Goal: Transaction & Acquisition: Purchase product/service

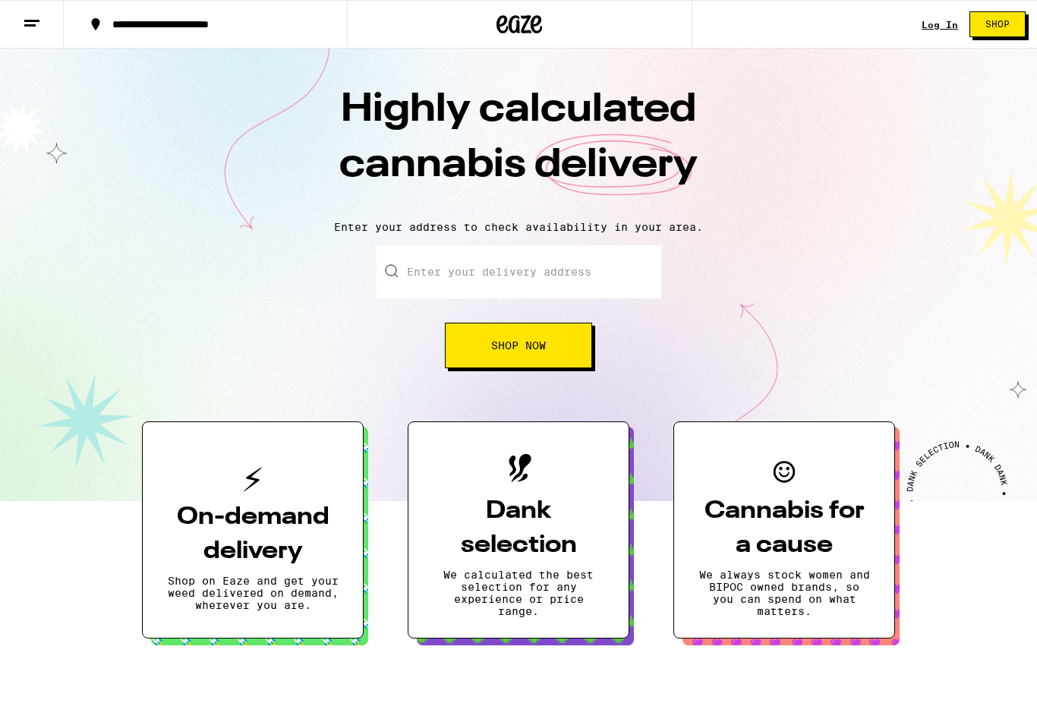
click at [948, 30] on link "Log In" at bounding box center [939, 25] width 36 height 10
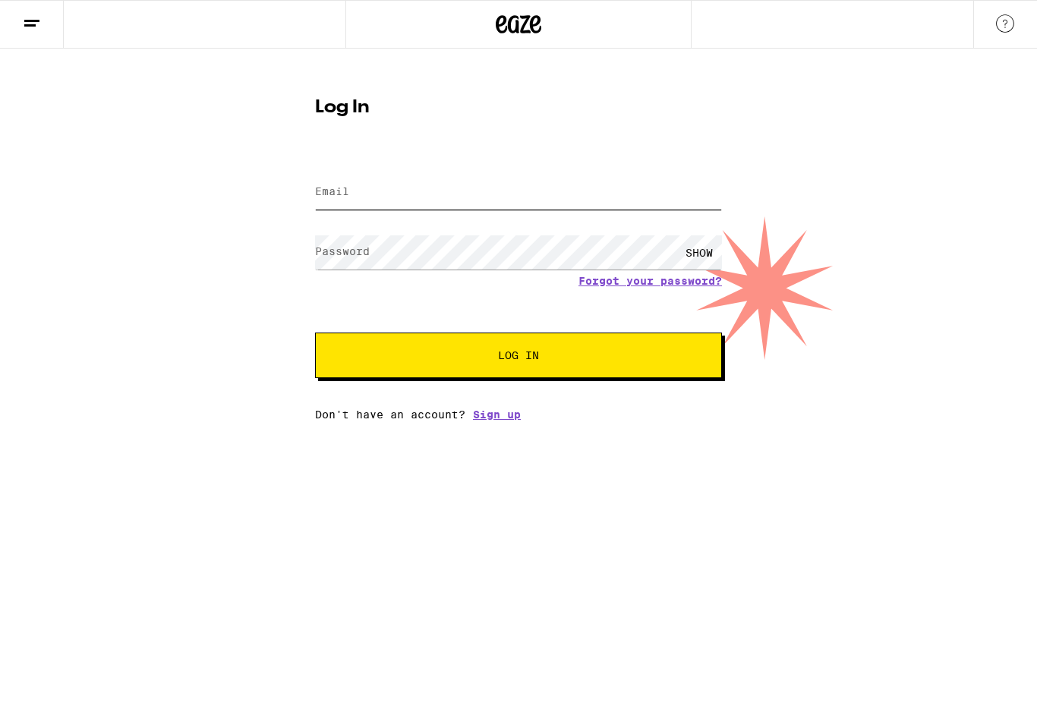
click at [539, 189] on input "Email" at bounding box center [518, 192] width 407 height 34
type input "[EMAIL_ADDRESS][DOMAIN_NAME]"
click at [518, 357] on button "Log In" at bounding box center [518, 355] width 407 height 46
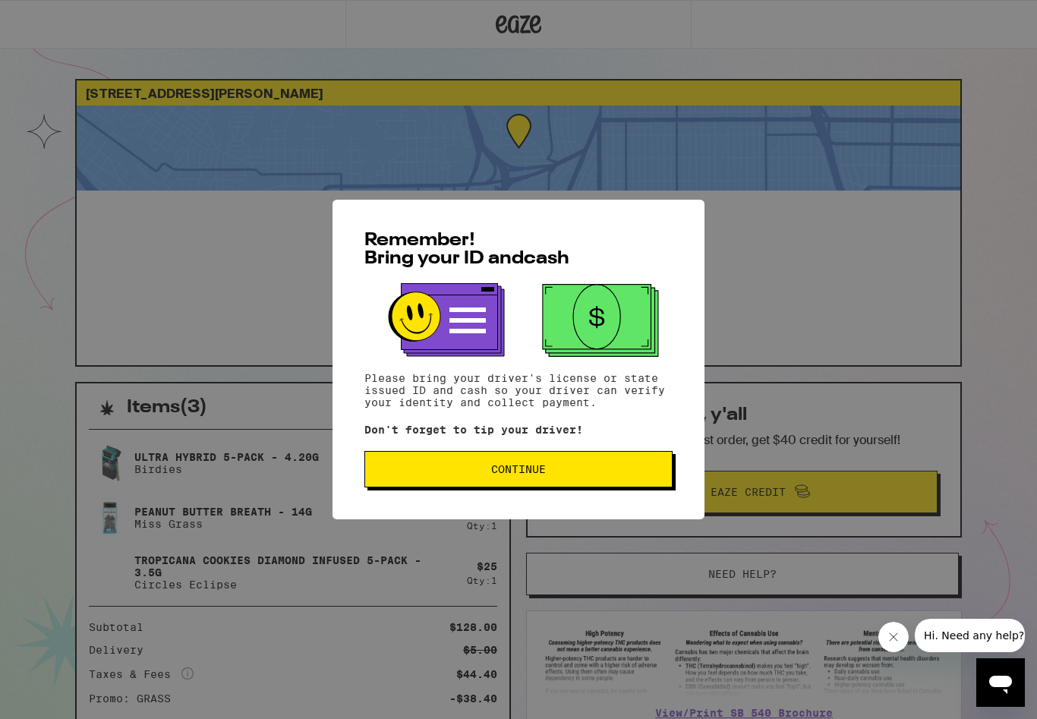
click at [593, 484] on button "Continue" at bounding box center [518, 469] width 308 height 36
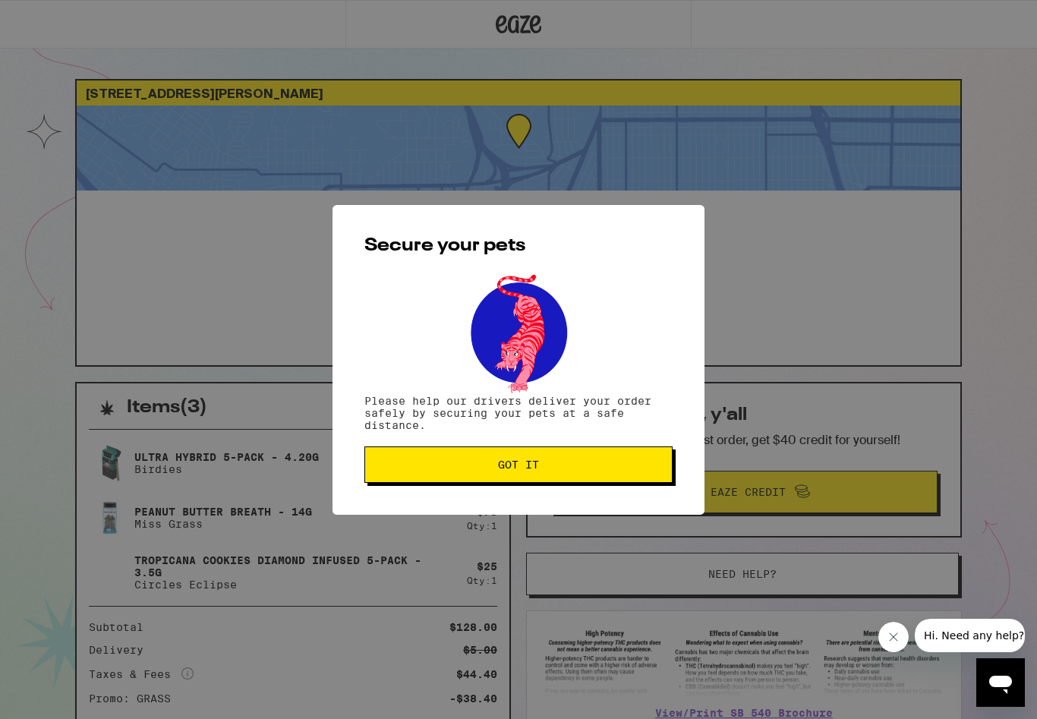
click at [560, 469] on span "Got it" at bounding box center [518, 464] width 282 height 11
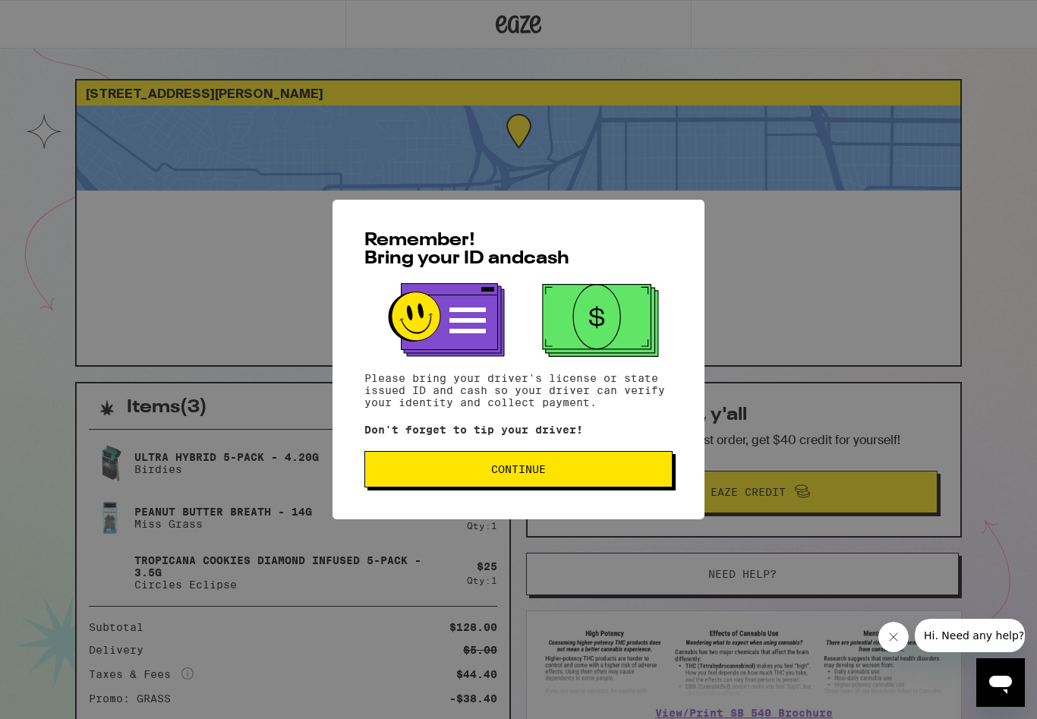
click at [584, 487] on button "Continue" at bounding box center [518, 469] width 308 height 36
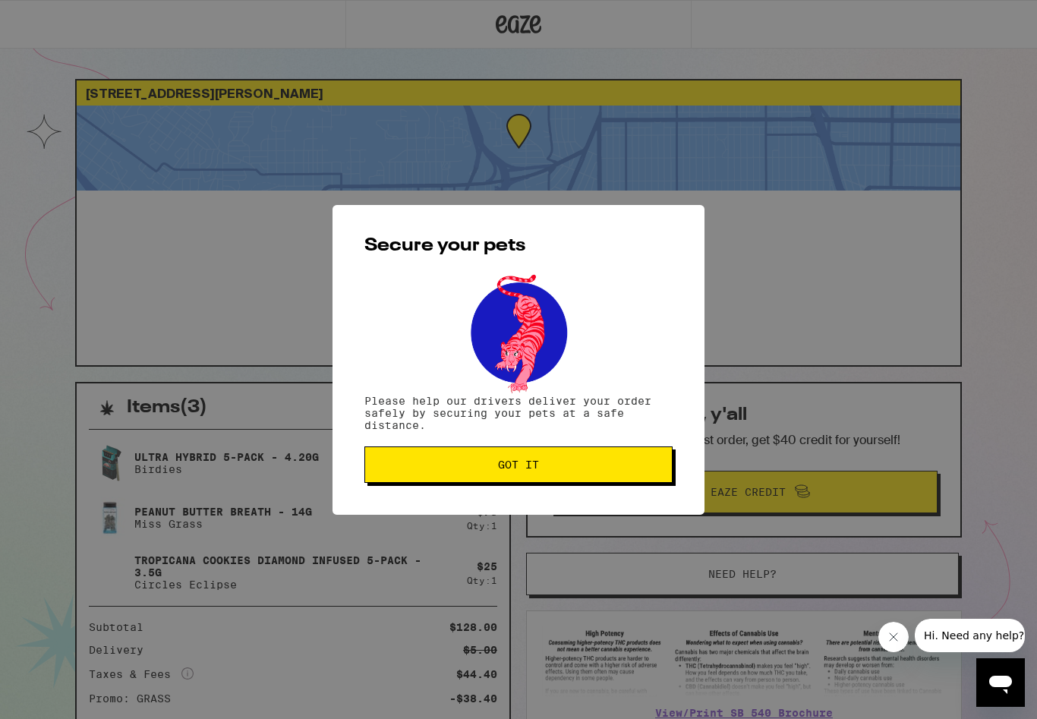
click at [609, 466] on span "Got it" at bounding box center [518, 464] width 282 height 11
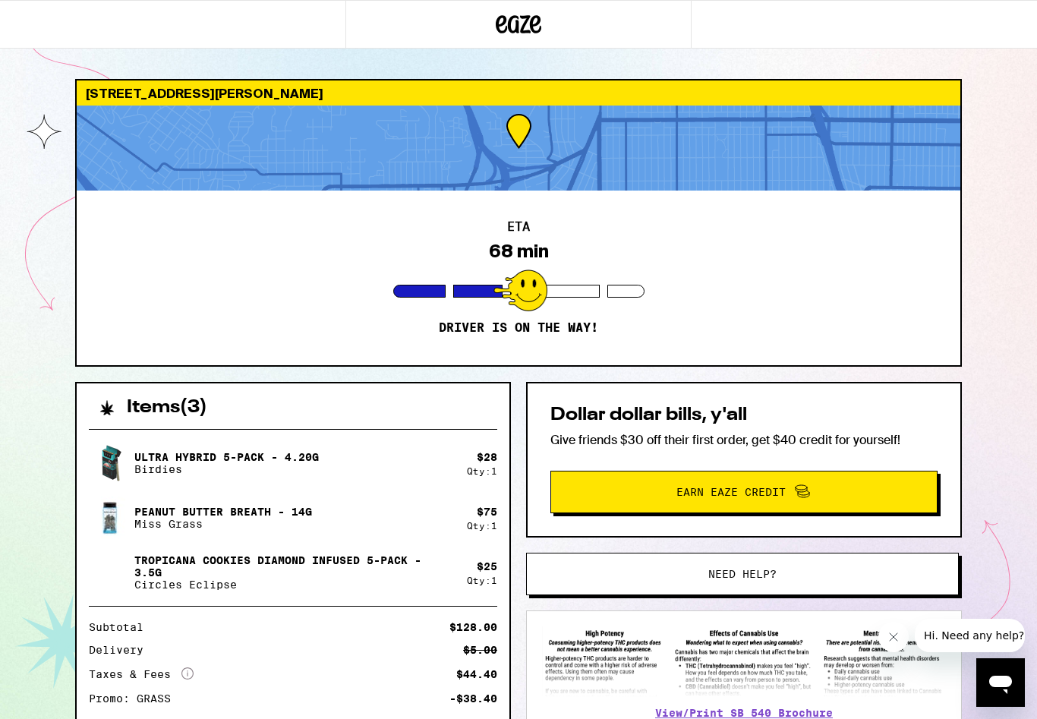
click at [887, 638] on icon "Close message from company" at bounding box center [893, 637] width 12 height 12
